Goal: Task Accomplishment & Management: Manage account settings

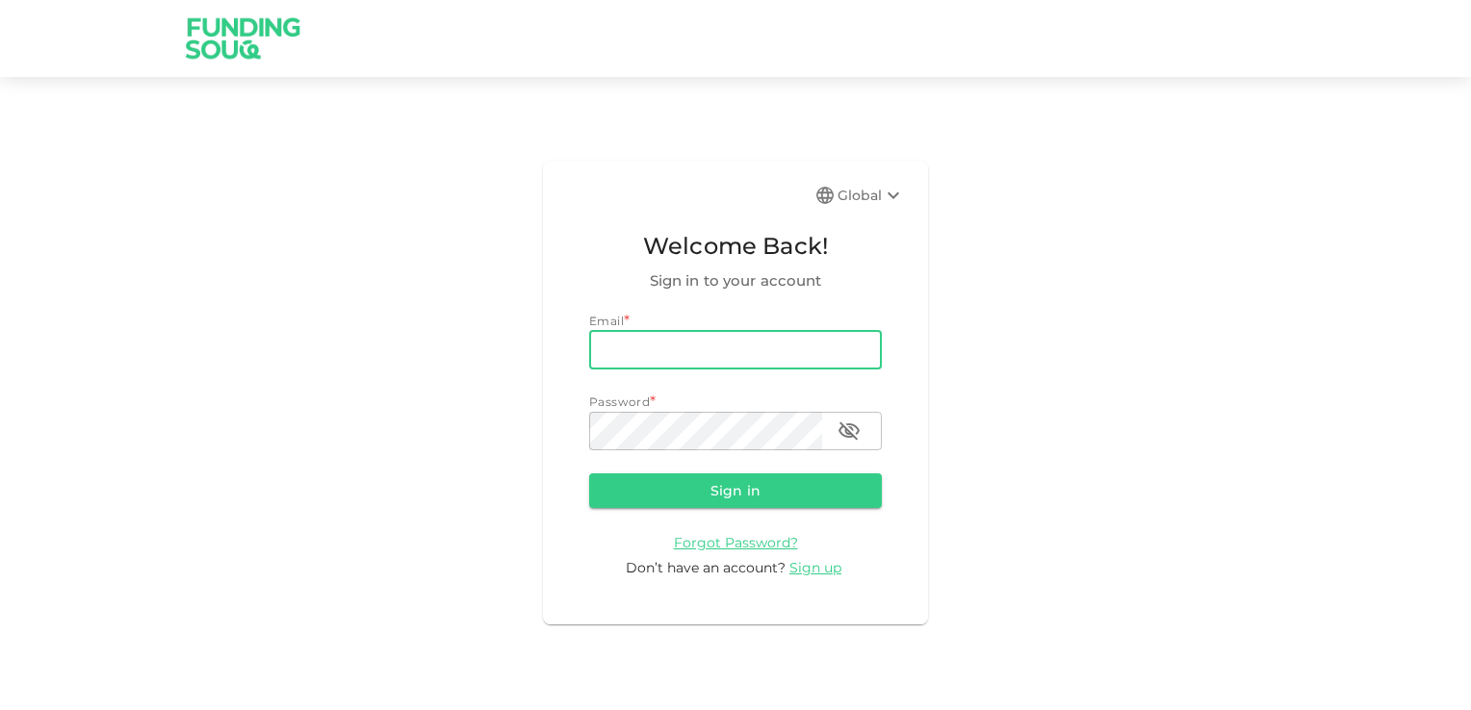
click at [643, 352] on input "email" at bounding box center [735, 350] width 293 height 39
type input "[EMAIL_ADDRESS][DOMAIN_NAME]"
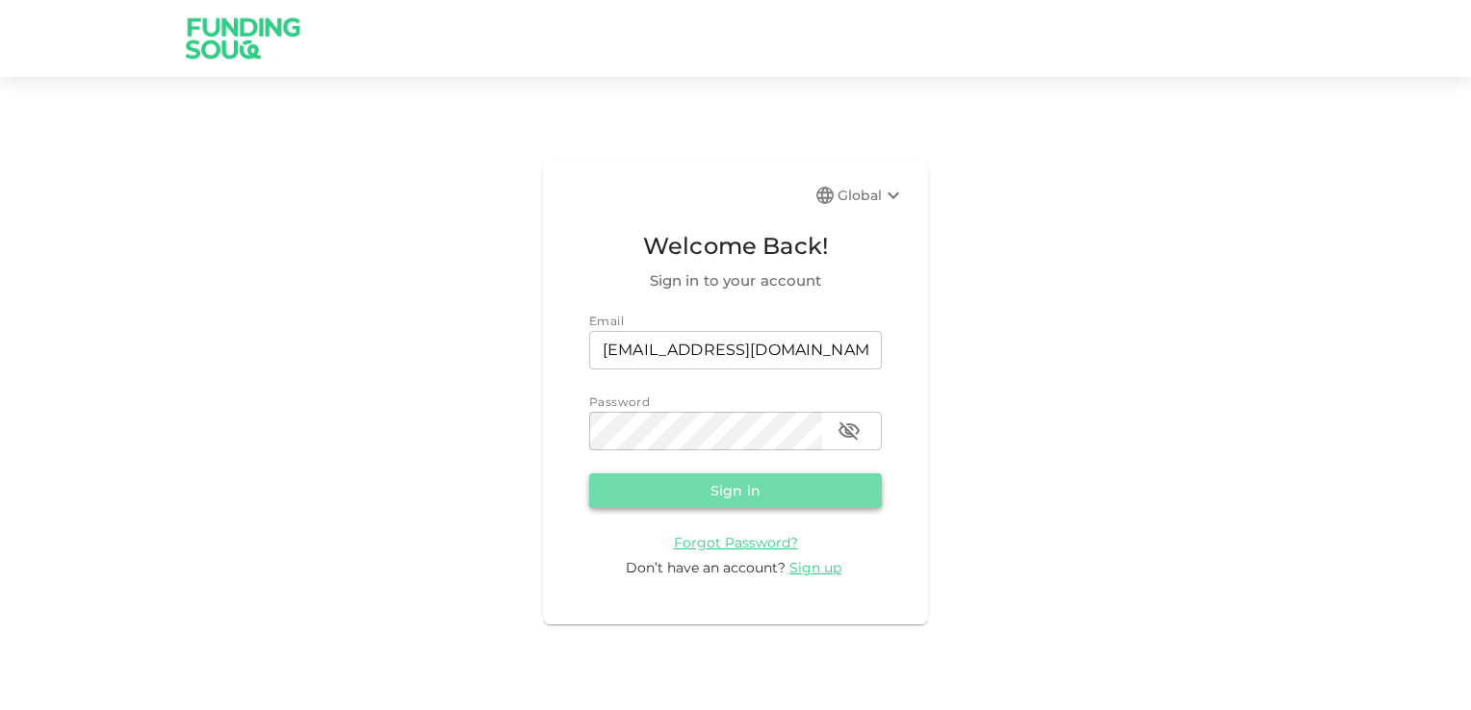
click at [711, 490] on button "Sign in" at bounding box center [735, 491] width 293 height 35
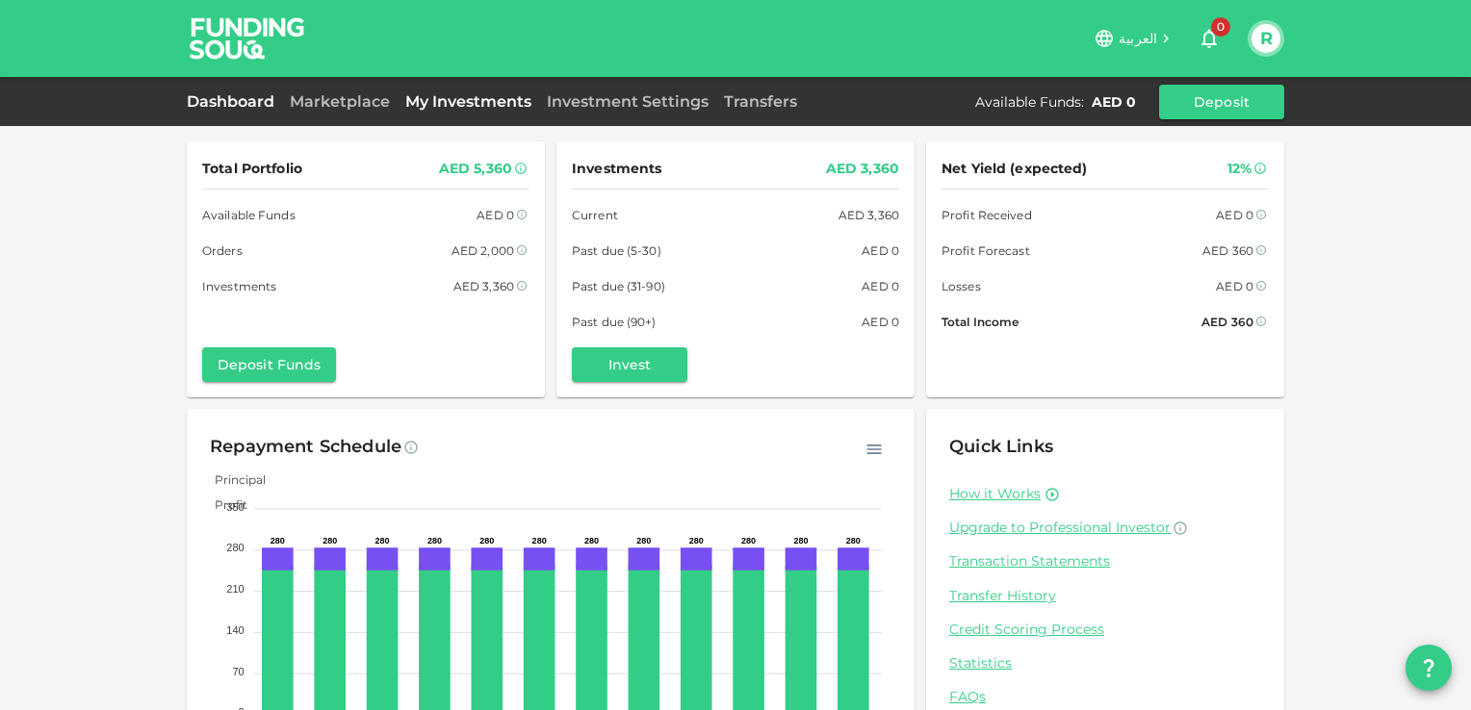
click at [451, 105] on link "My Investments" at bounding box center [469, 101] width 142 height 18
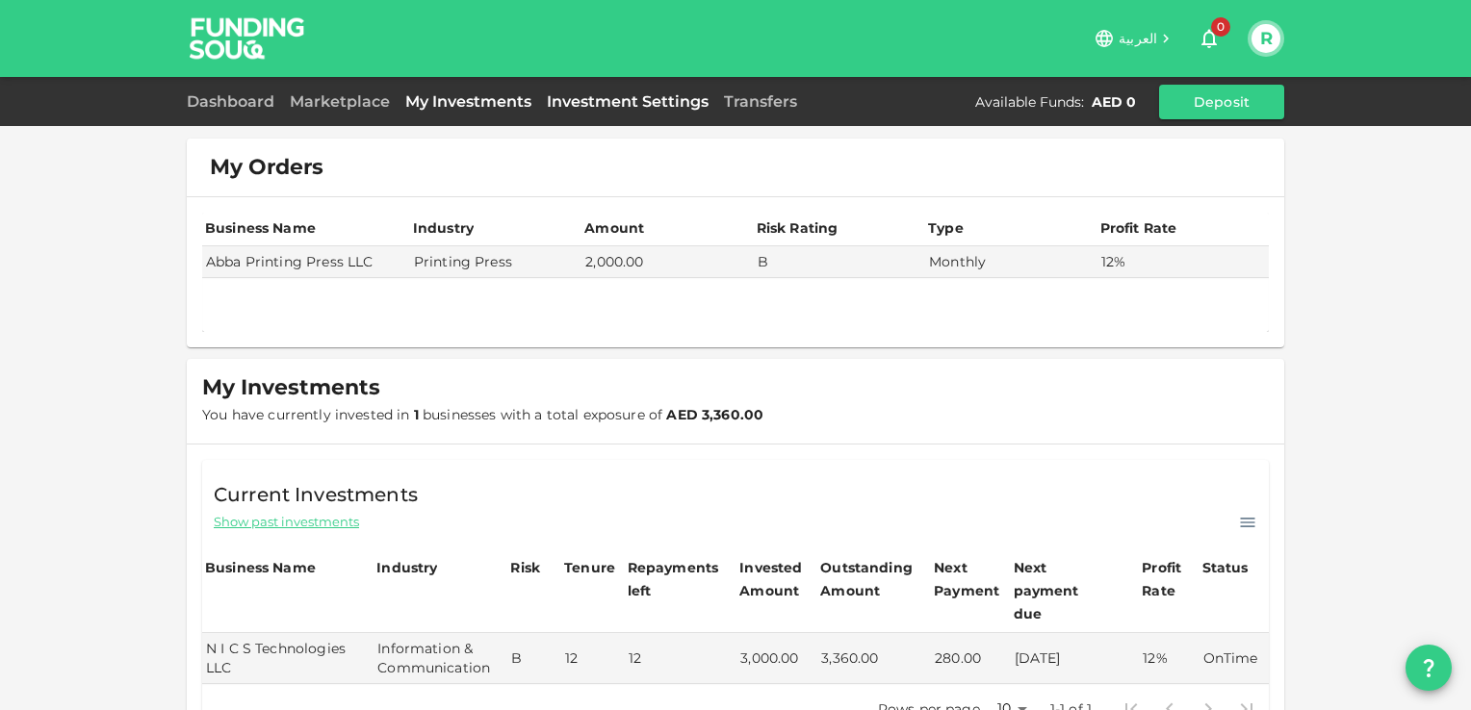
click at [612, 102] on link "Investment Settings" at bounding box center [627, 101] width 177 height 18
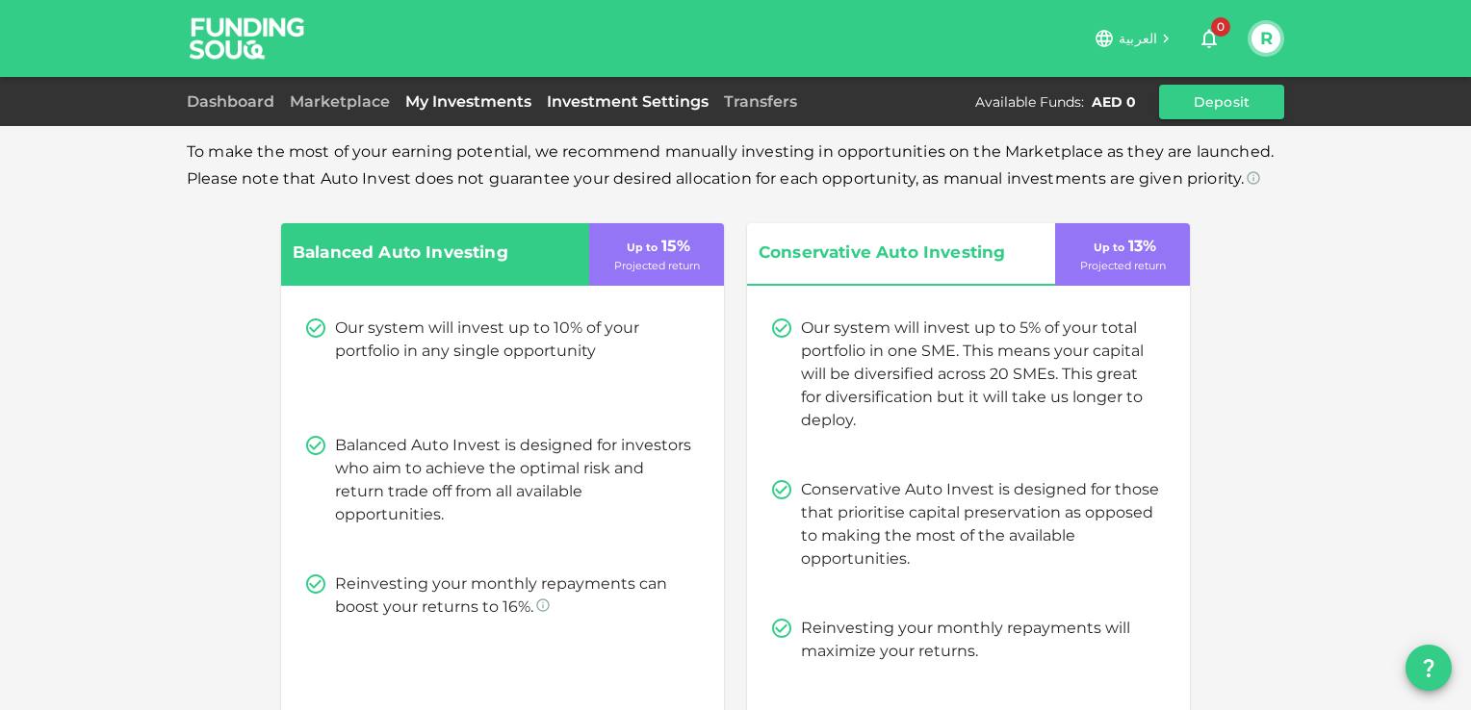
click at [468, 98] on link "My Investments" at bounding box center [469, 101] width 142 height 18
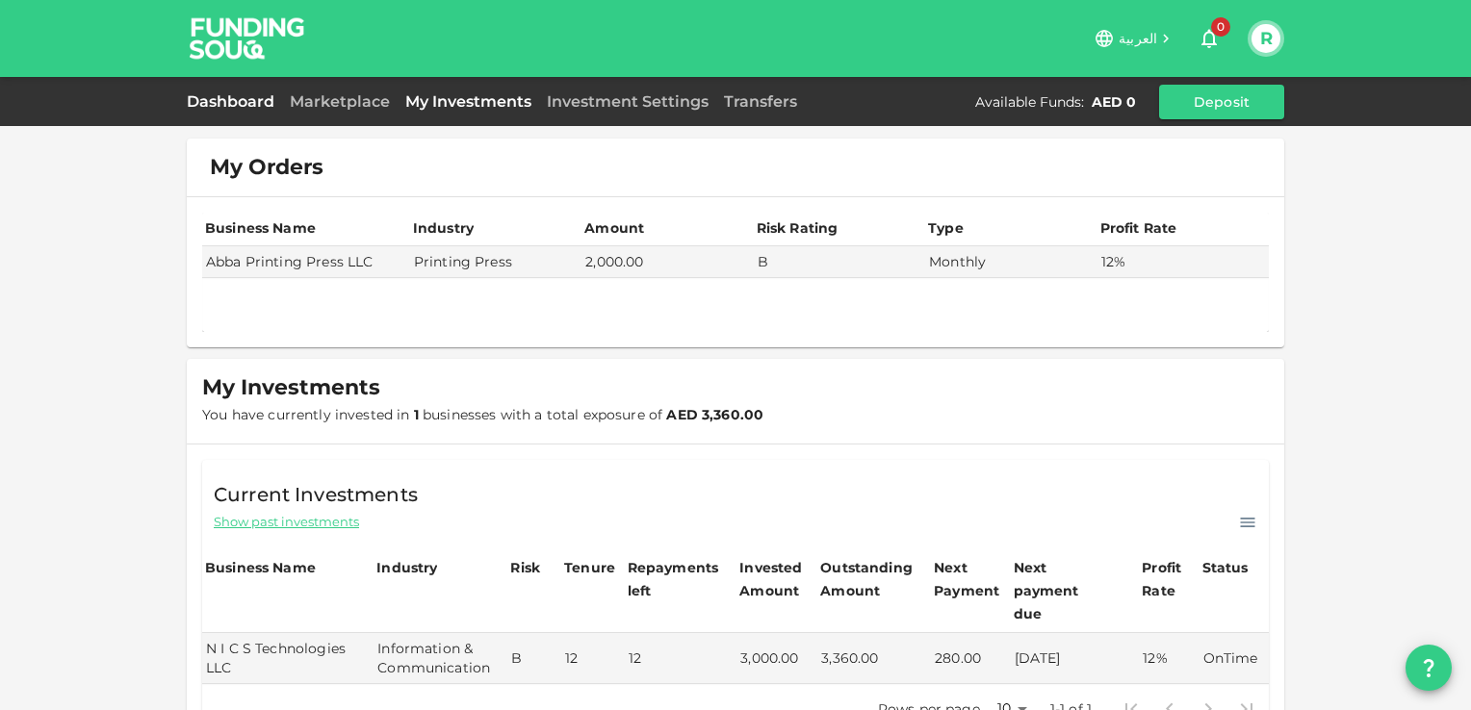
click at [216, 97] on link "Dashboard" at bounding box center [234, 101] width 95 height 18
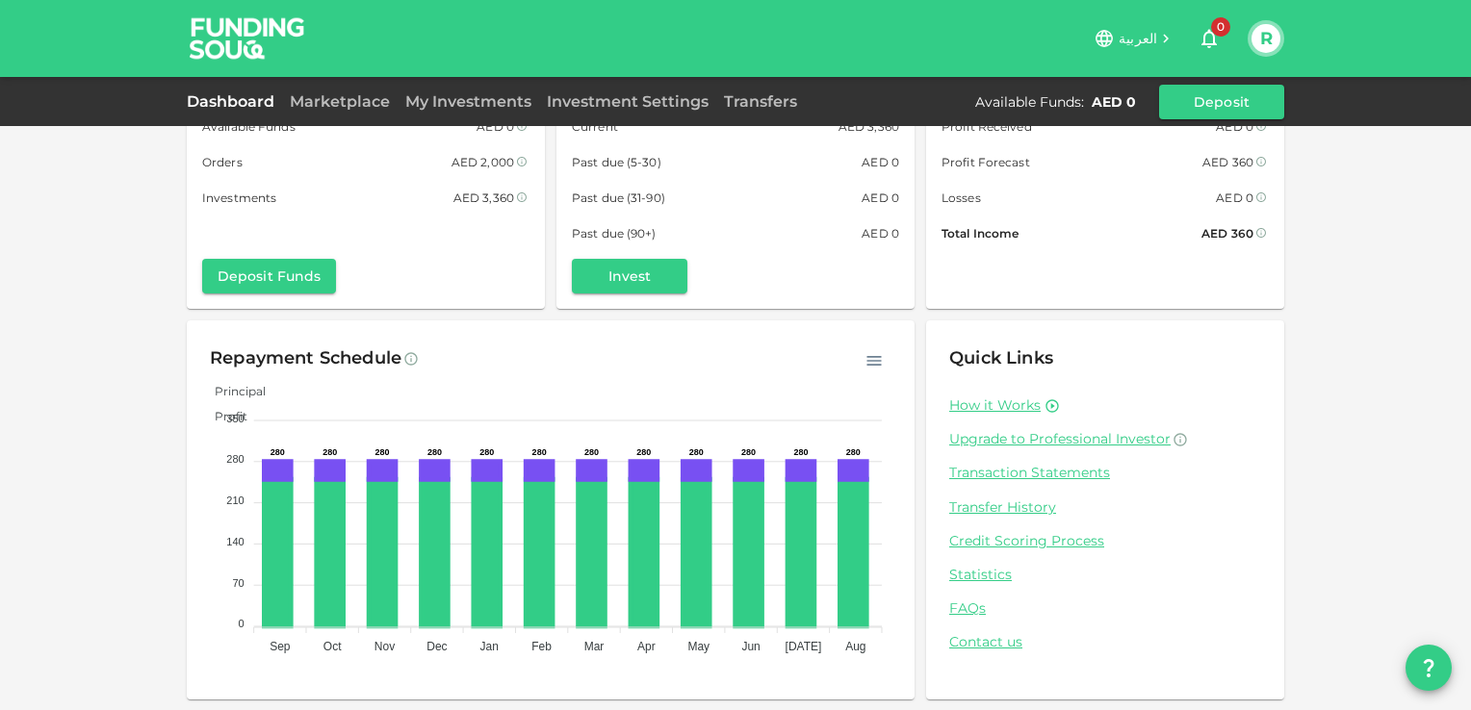
scroll to position [89, 0]
click at [1017, 469] on link "Transaction Statements" at bounding box center [1105, 473] width 312 height 18
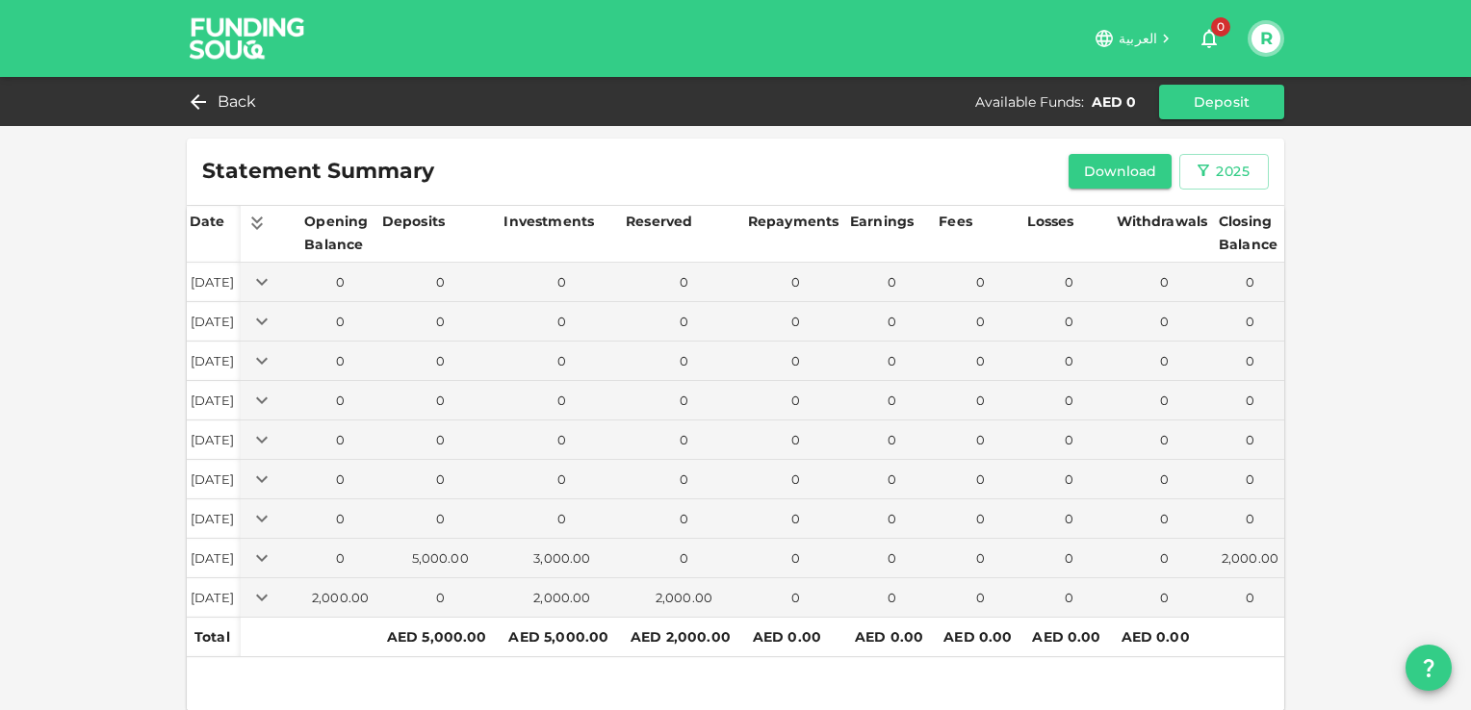
scroll to position [9, 0]
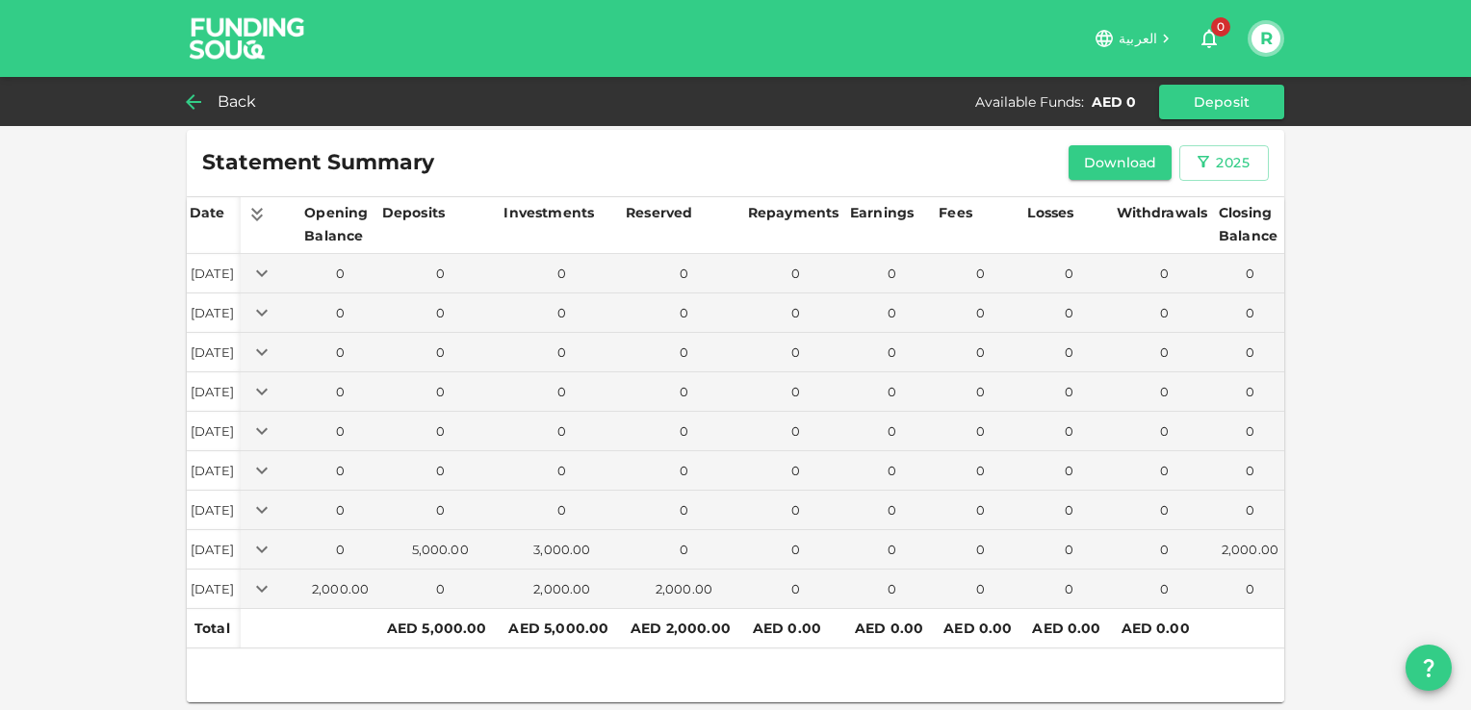
click at [233, 91] on span "Back" at bounding box center [237, 102] width 39 height 27
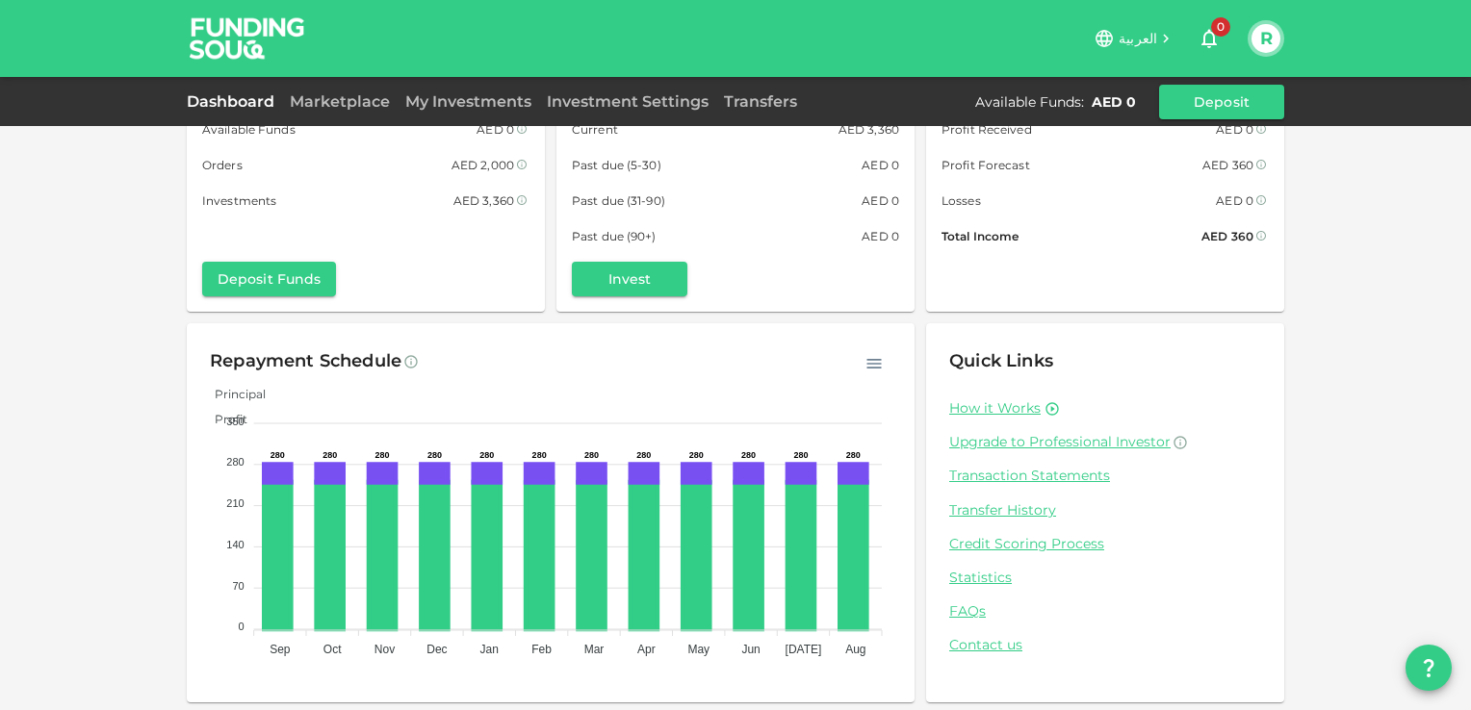
scroll to position [89, 0]
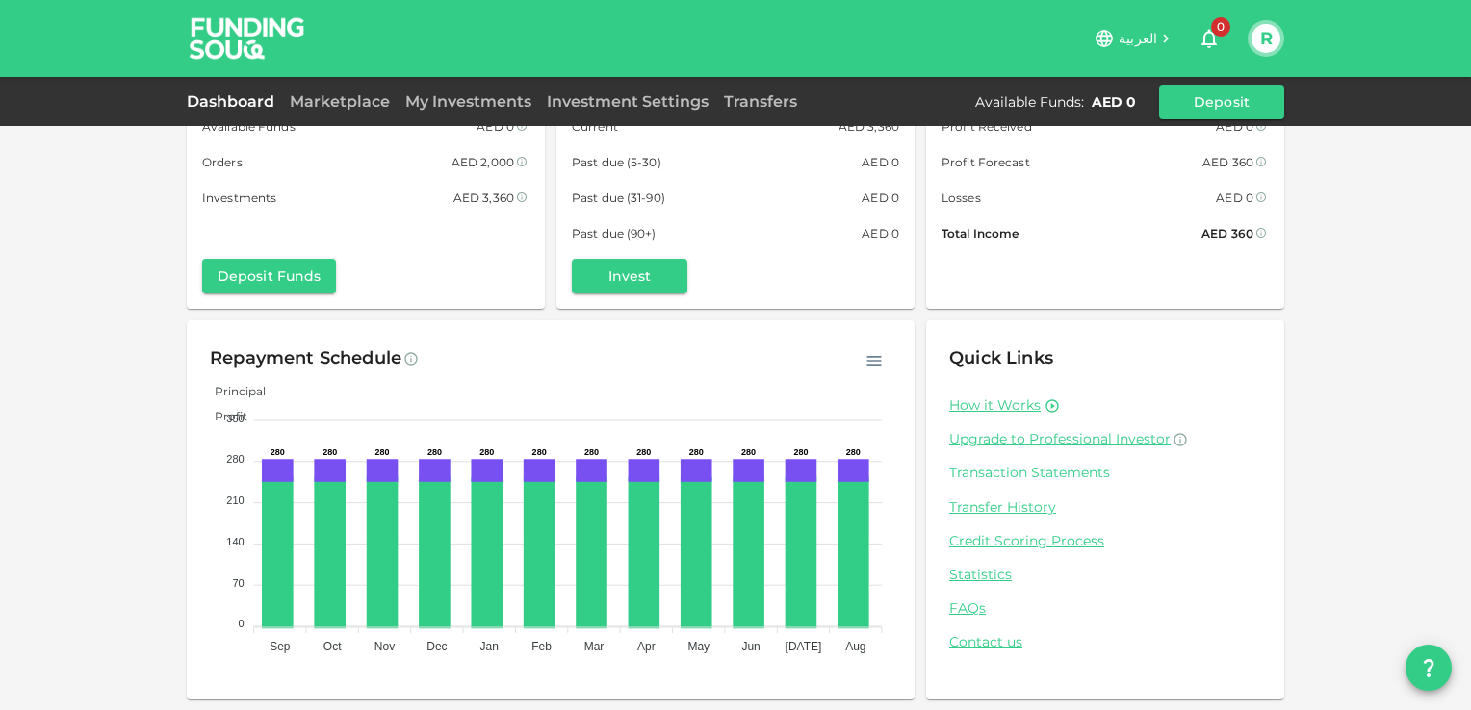
click at [1045, 468] on link "Transaction Statements" at bounding box center [1105, 473] width 312 height 18
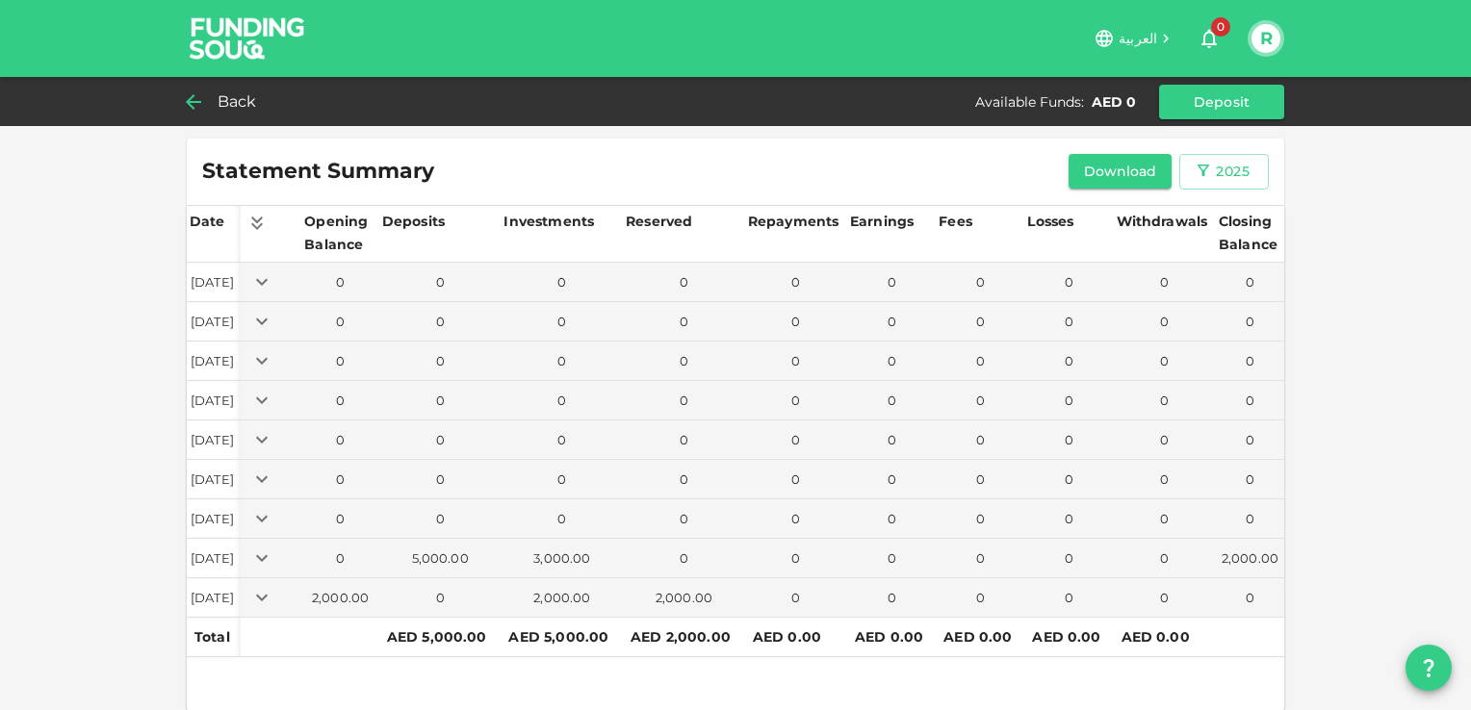
click at [200, 105] on icon at bounding box center [193, 101] width 23 height 23
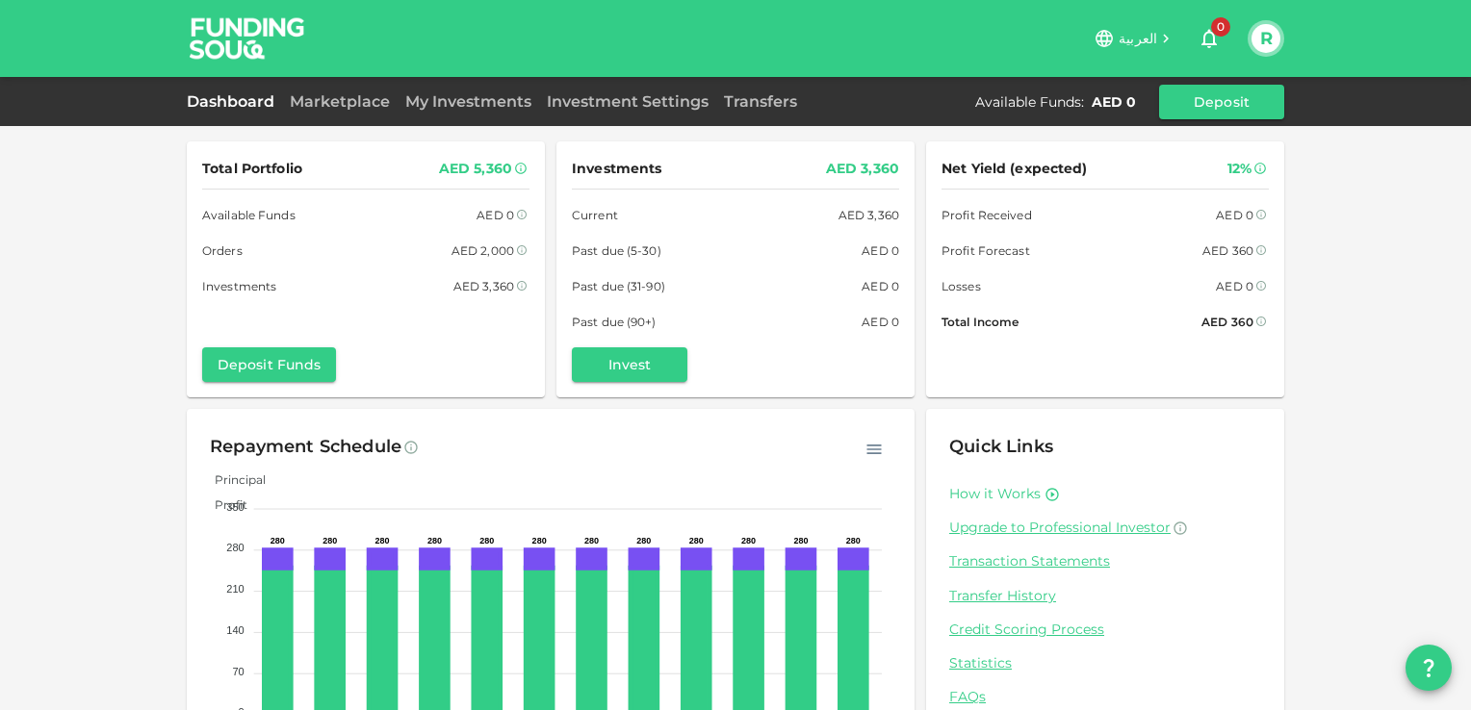
click at [984, 490] on link "How it Works" at bounding box center [994, 494] width 91 height 18
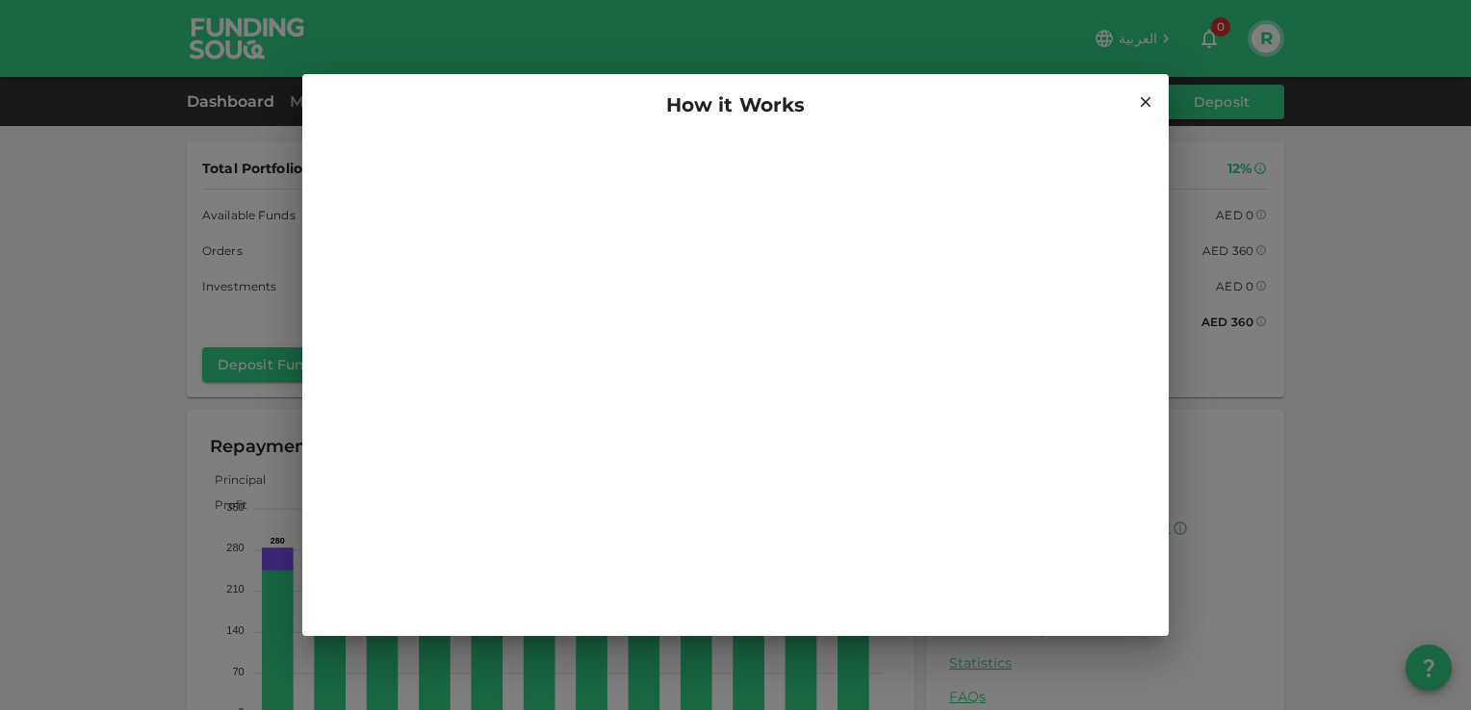
click at [1146, 98] on icon at bounding box center [1145, 101] width 17 height 17
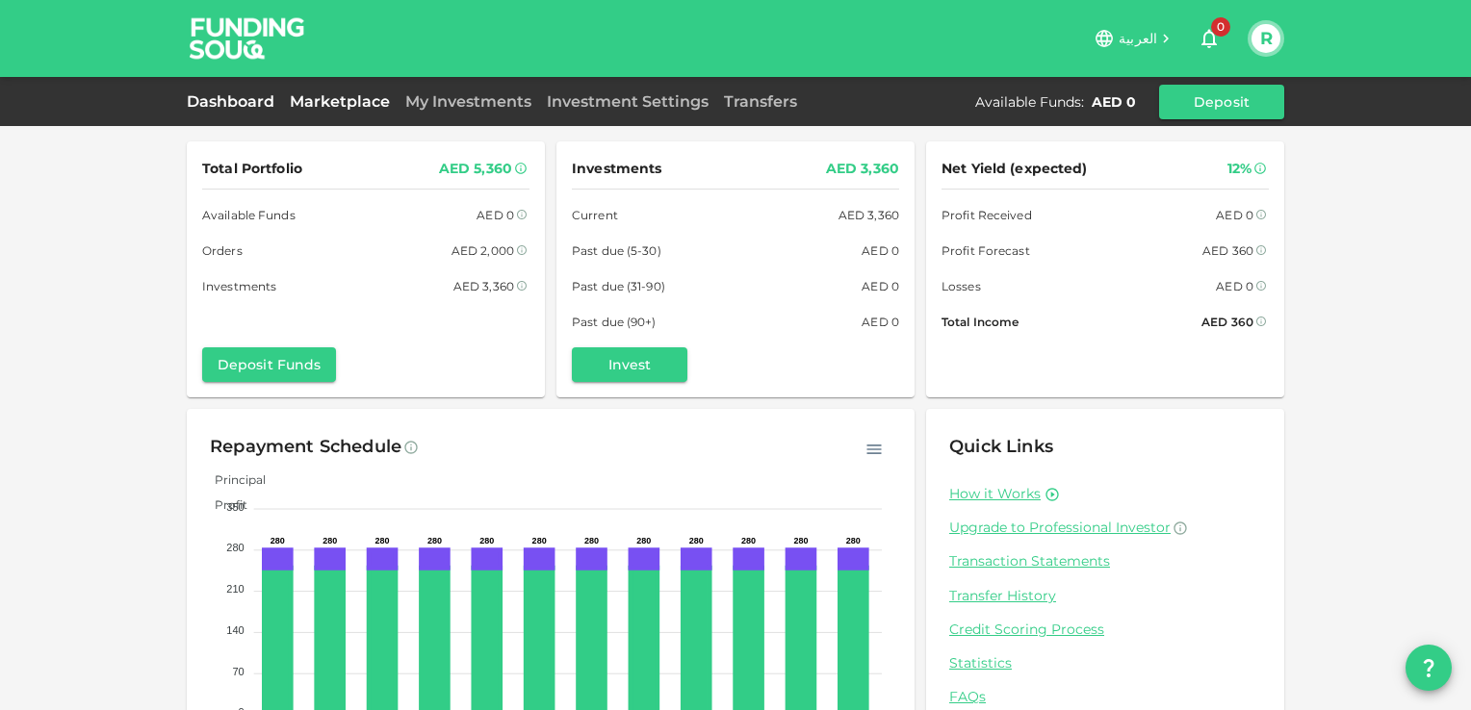
click at [351, 98] on link "Marketplace" at bounding box center [340, 101] width 116 height 18
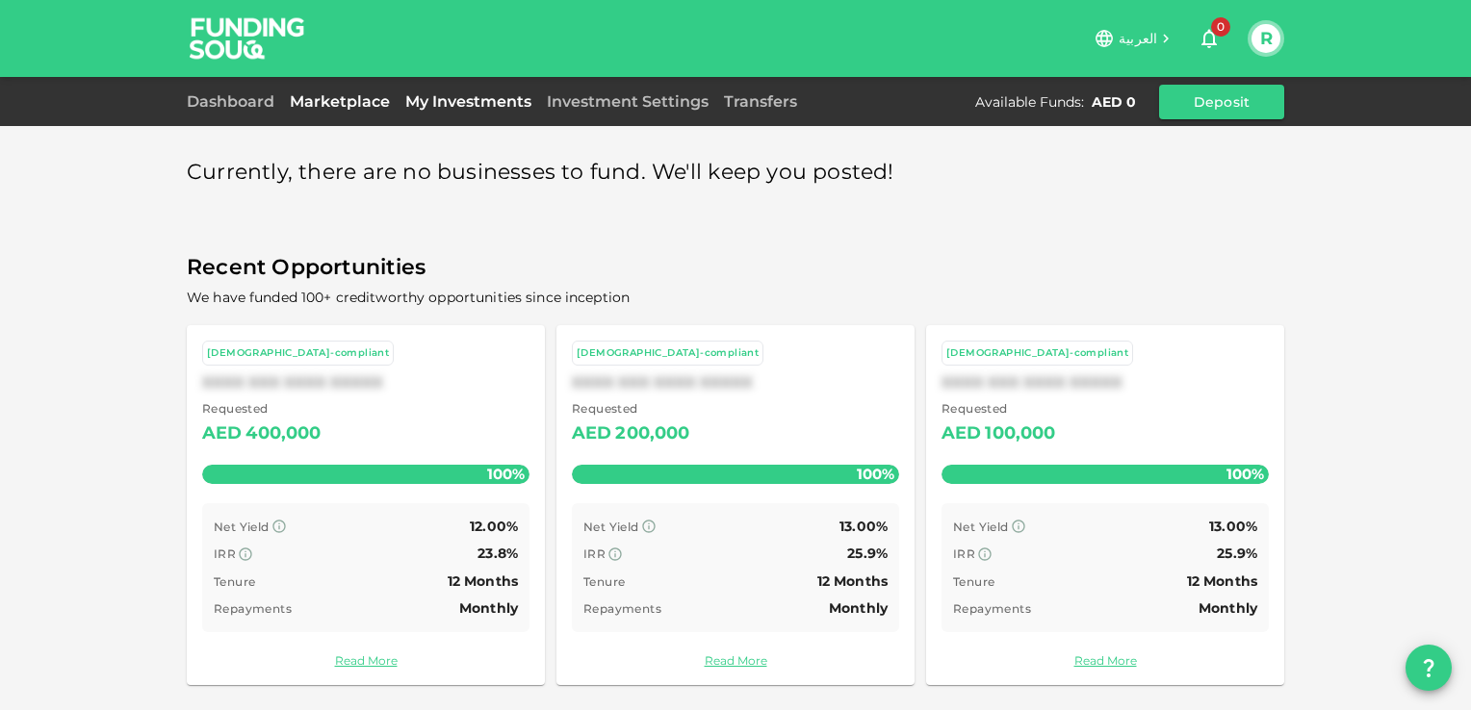
click at [451, 96] on link "My Investments" at bounding box center [469, 101] width 142 height 18
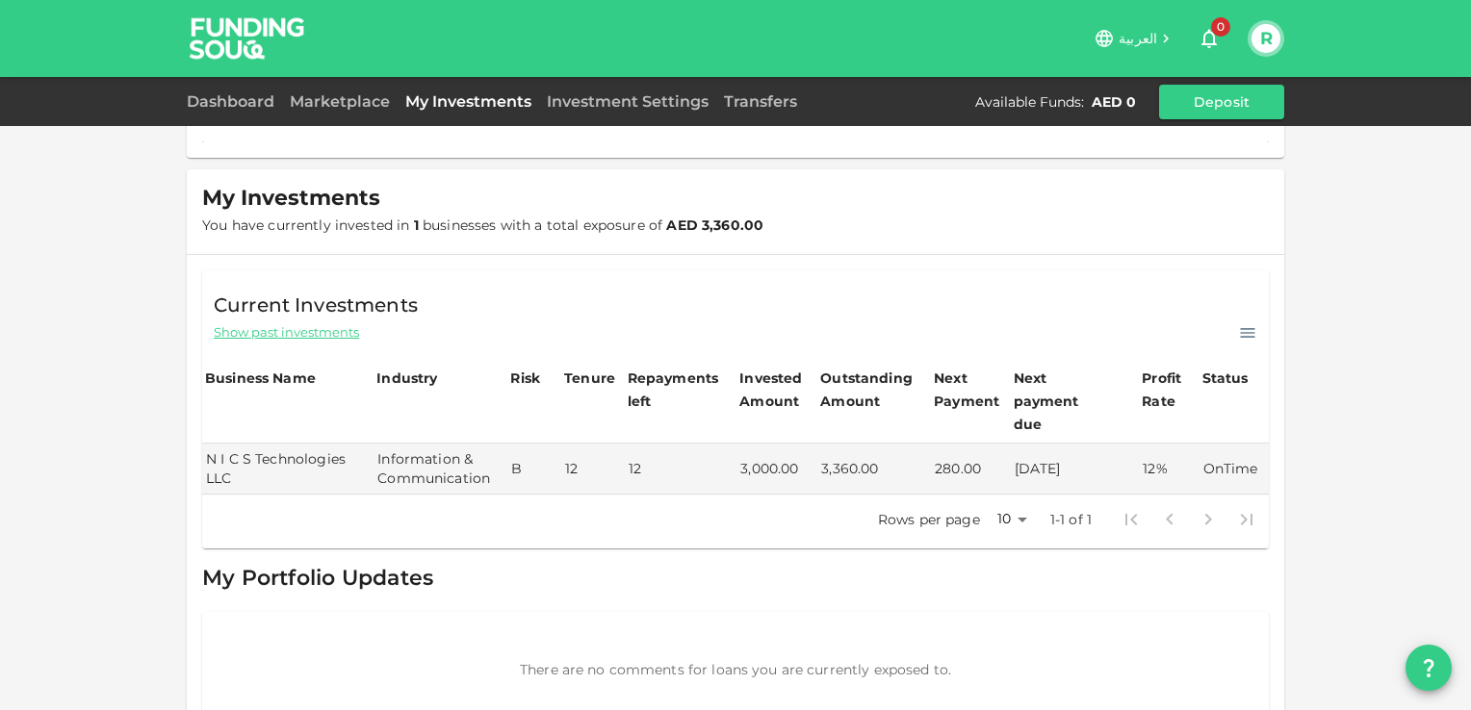
scroll to position [193, 0]
click at [1241, 325] on icon at bounding box center [1248, 330] width 14 height 10
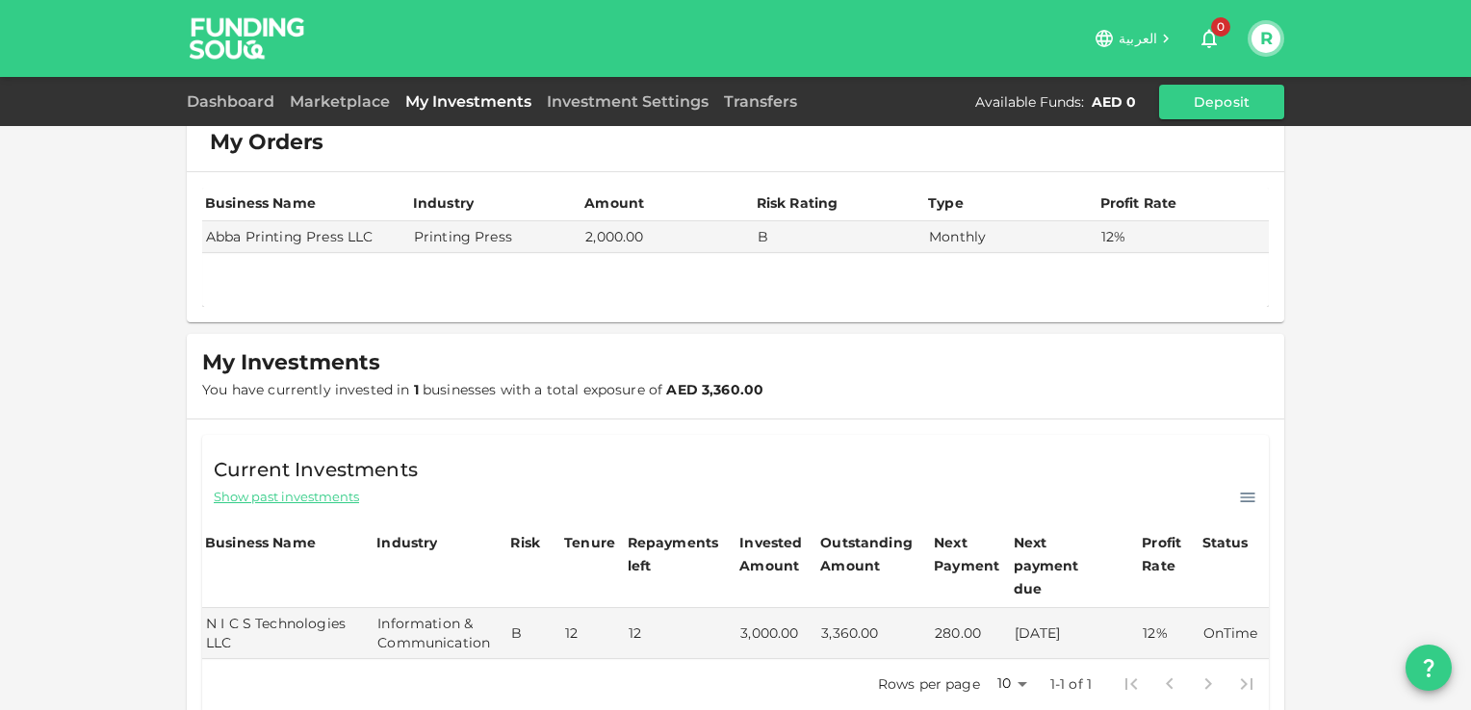
scroll to position [0, 0]
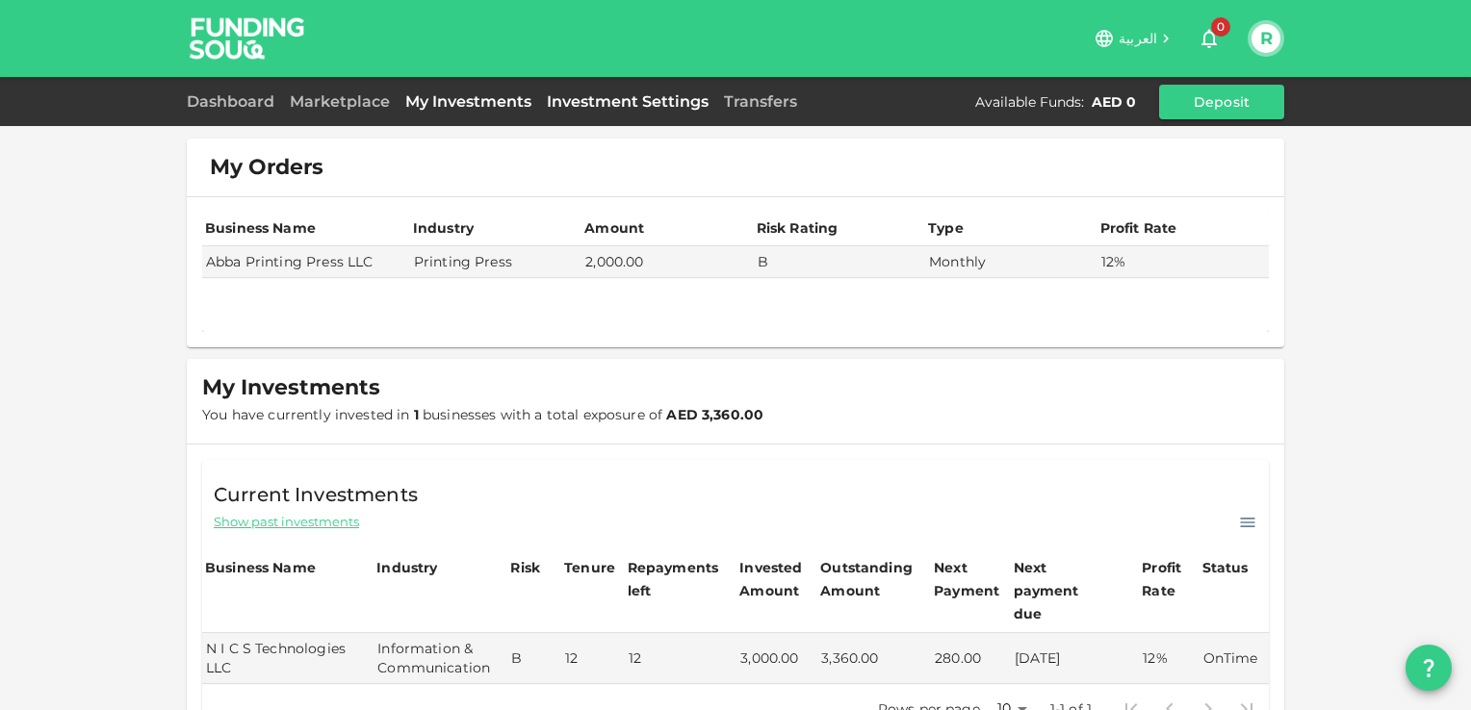
click at [639, 103] on link "Investment Settings" at bounding box center [627, 101] width 177 height 18
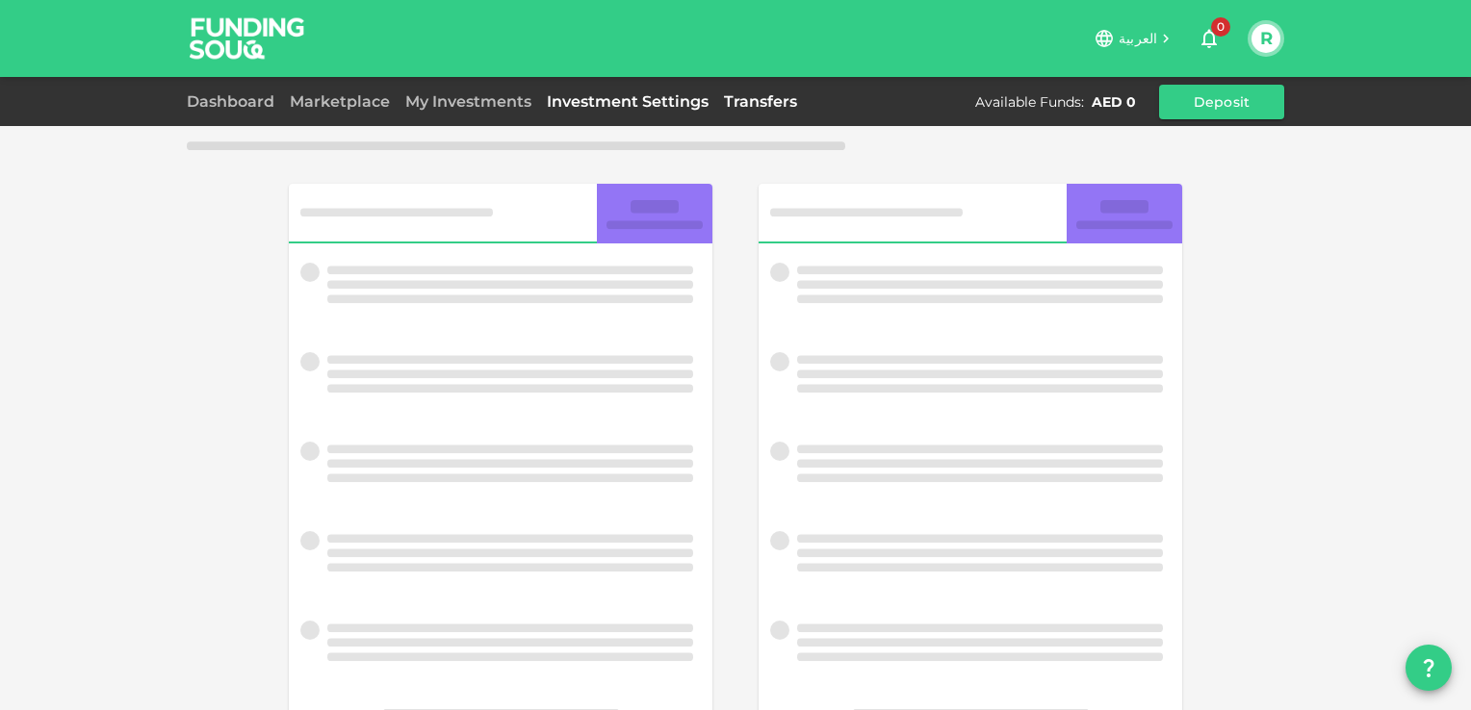
click at [743, 94] on link "Transfers" at bounding box center [760, 101] width 89 height 18
